Goal: Find specific page/section: Find specific page/section

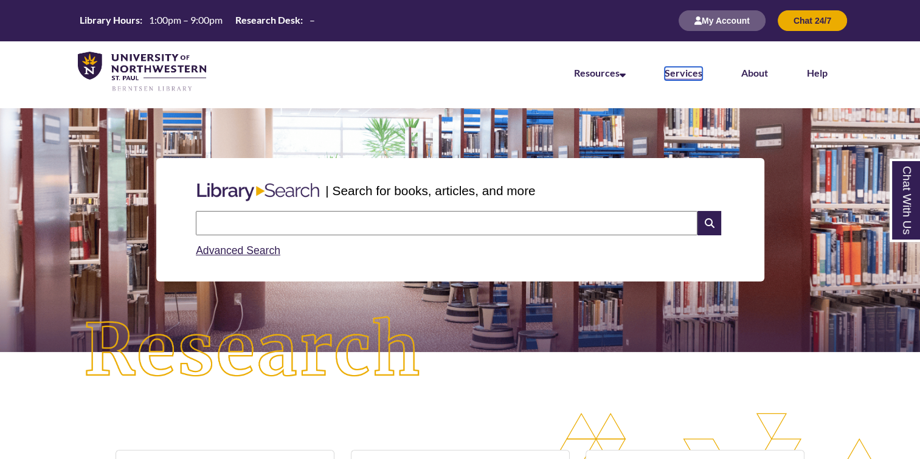
click at [669, 73] on link "Services" at bounding box center [684, 73] width 38 height 13
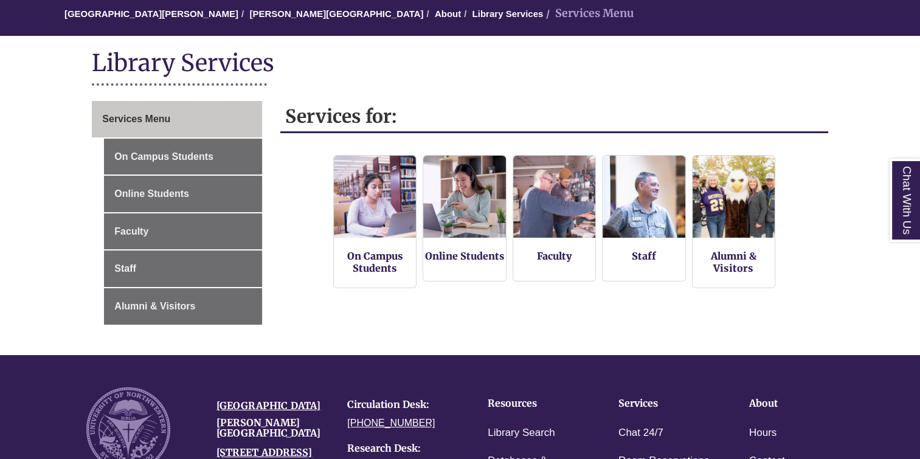
scroll to position [116, 0]
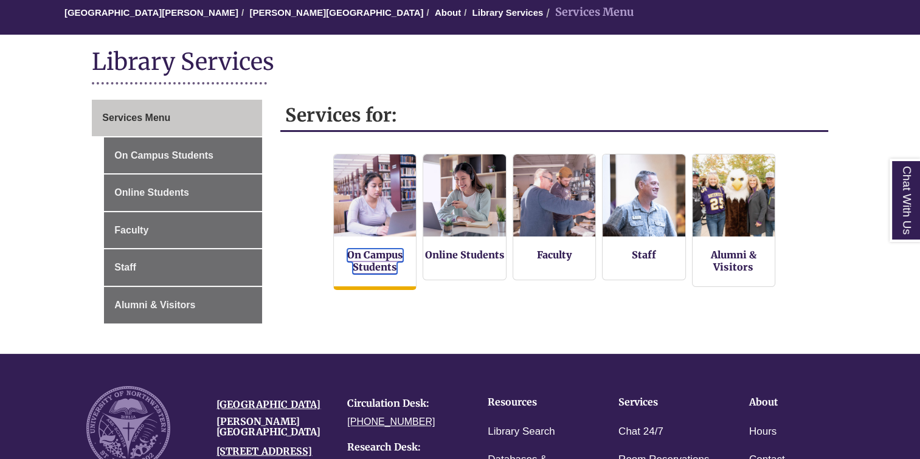
click at [363, 260] on link "On Campus Students" at bounding box center [375, 262] width 56 height 26
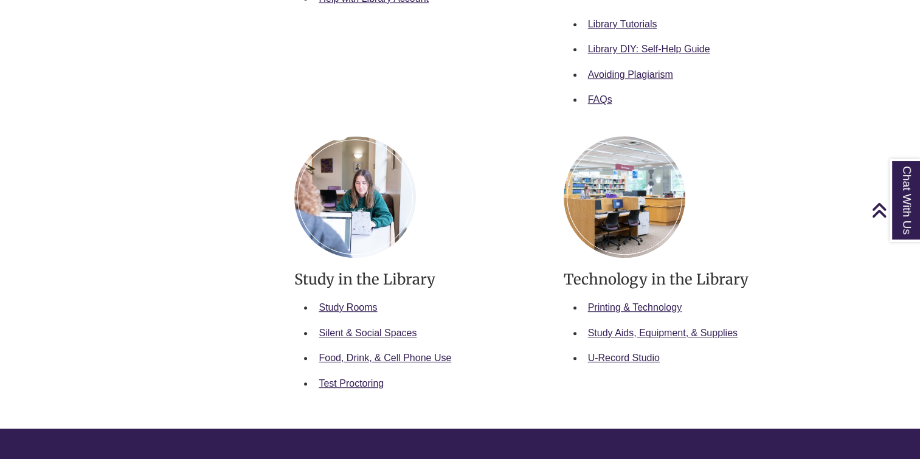
scroll to position [559, 0]
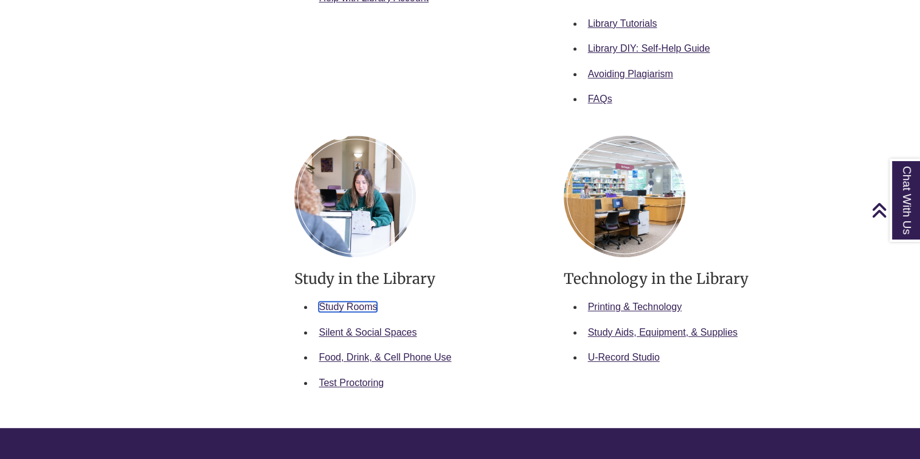
click at [354, 310] on link "Study Rooms" at bounding box center [348, 307] width 58 height 10
